Goal: Check status: Check status

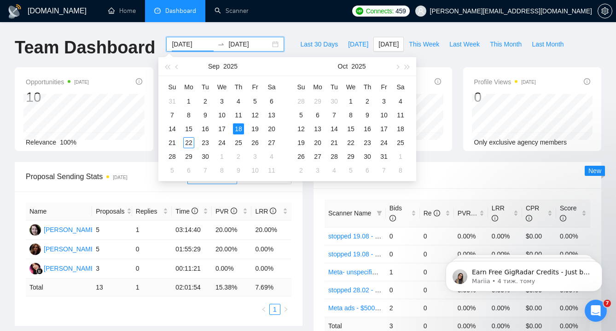
click at [268, 45] on div "[DATE] [DATE]" at bounding box center [225, 44] width 118 height 15
type input "[DATE]"
click at [258, 127] on div "19" at bounding box center [254, 128] width 11 height 11
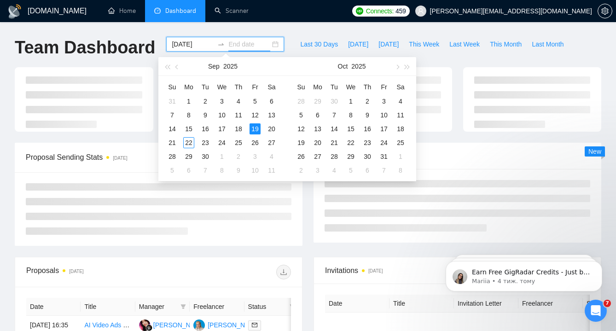
type input "[DATE]"
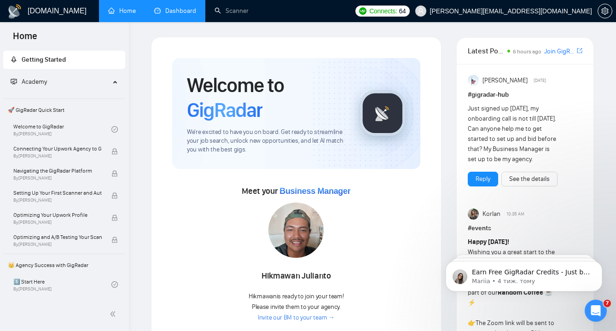
click at [184, 10] on link "Dashboard" at bounding box center [175, 11] width 42 height 8
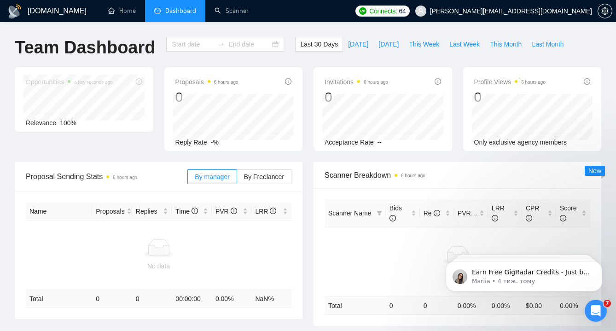
type input "[DATE]"
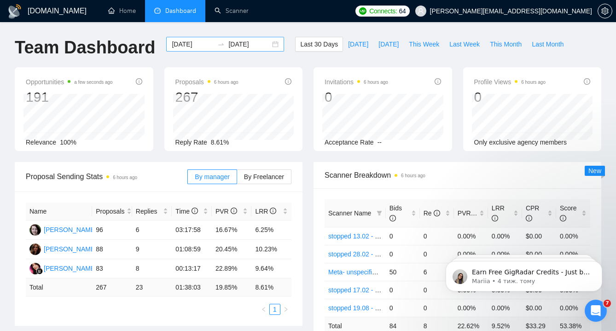
click at [268, 44] on div "[DATE] [DATE]" at bounding box center [225, 44] width 118 height 15
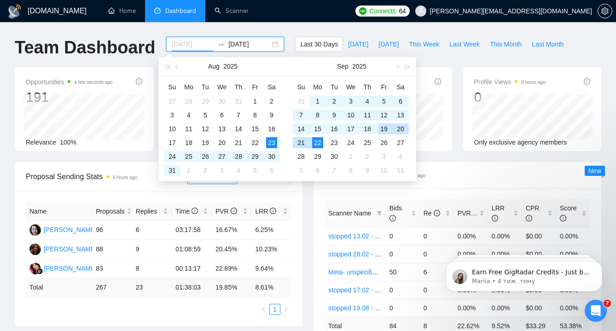
type input "[DATE]"
click at [385, 131] on div "19" at bounding box center [383, 128] width 11 height 11
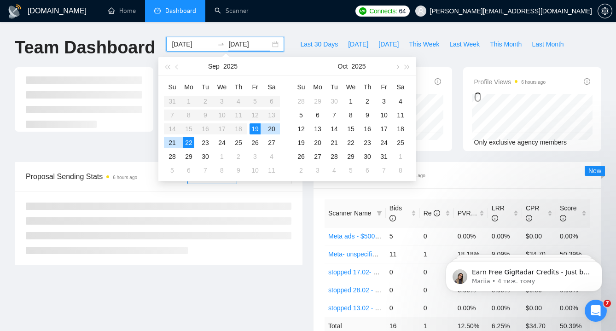
click at [255, 128] on div "19" at bounding box center [254, 128] width 11 height 11
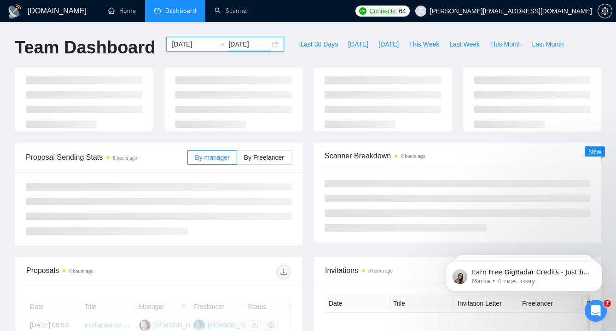
type input "[DATE]"
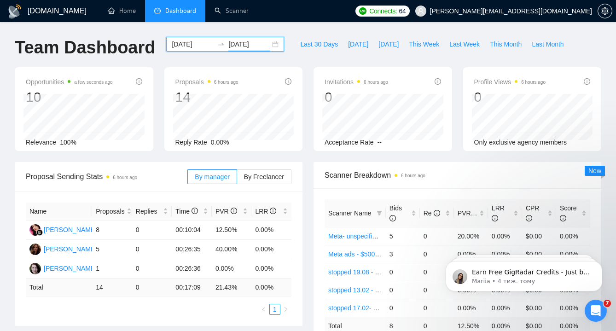
click at [271, 41] on div "[DATE] [DATE]" at bounding box center [225, 44] width 118 height 15
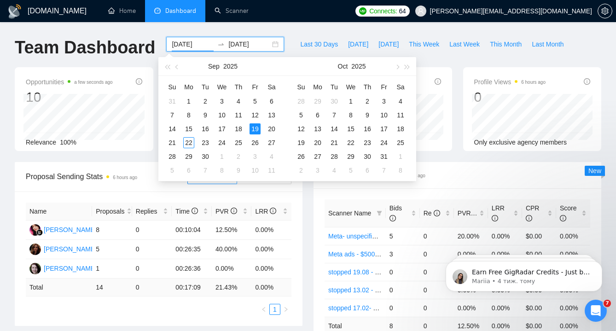
click at [269, 45] on div "[DATE] [DATE]" at bounding box center [225, 44] width 118 height 15
type input "[DATE]"
click at [239, 128] on div "18" at bounding box center [238, 128] width 11 height 11
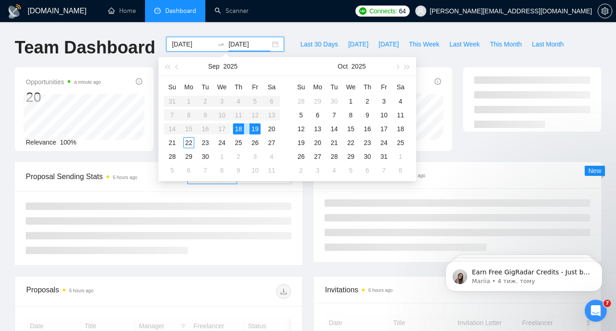
click at [239, 128] on div "18" at bounding box center [238, 128] width 11 height 11
type input "[DATE]"
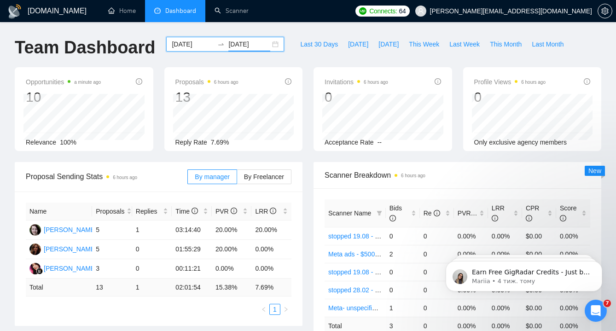
click at [267, 47] on div "[DATE] [DATE]" at bounding box center [225, 44] width 118 height 15
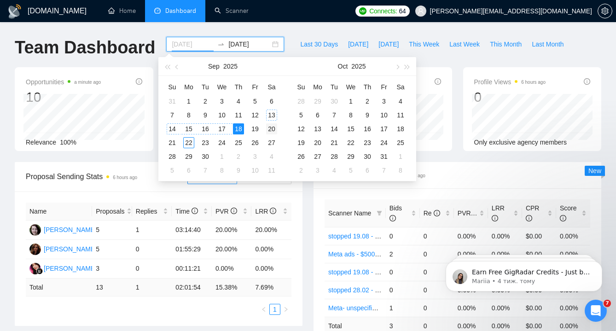
type input "[DATE]"
click at [271, 131] on div "20" at bounding box center [271, 128] width 11 height 11
type input "[DATE]"
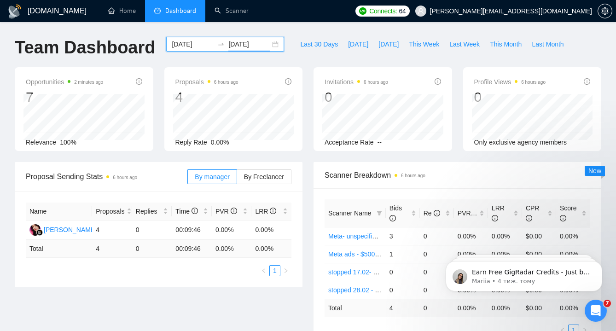
click at [268, 43] on div "[DATE] [DATE]" at bounding box center [225, 44] width 118 height 15
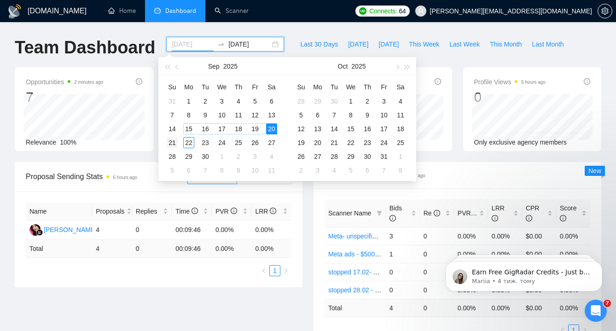
type input "[DATE]"
click at [173, 140] on div "21" at bounding box center [172, 142] width 11 height 11
type input "[DATE]"
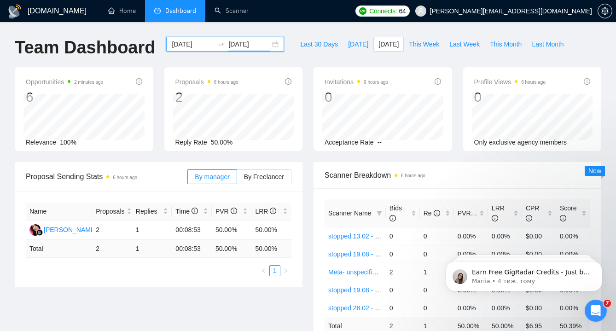
click at [267, 47] on div "[DATE] [DATE]" at bounding box center [225, 44] width 118 height 15
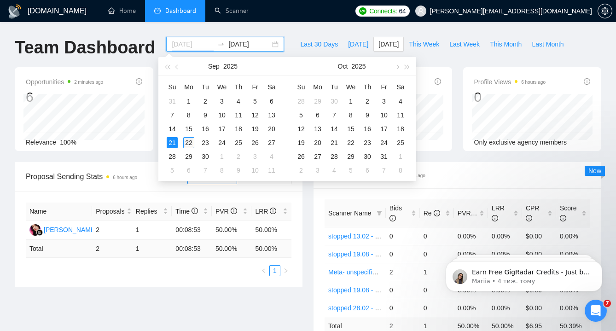
type input "[DATE]"
click at [190, 139] on div "22" at bounding box center [188, 142] width 11 height 11
click at [190, 140] on div "22" at bounding box center [188, 142] width 11 height 11
type input "[DATE]"
